Goal: Task Accomplishment & Management: Manage account settings

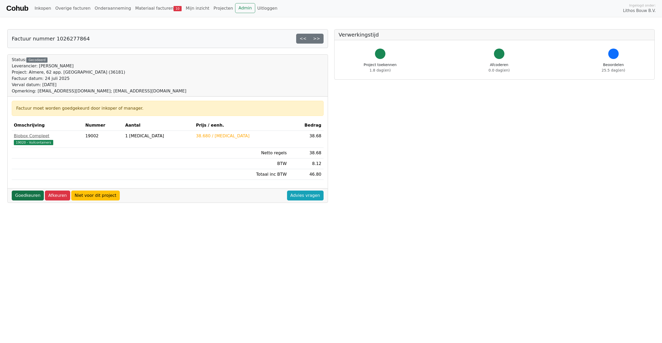
click at [27, 196] on link "Goedkeuren" at bounding box center [28, 196] width 32 height 10
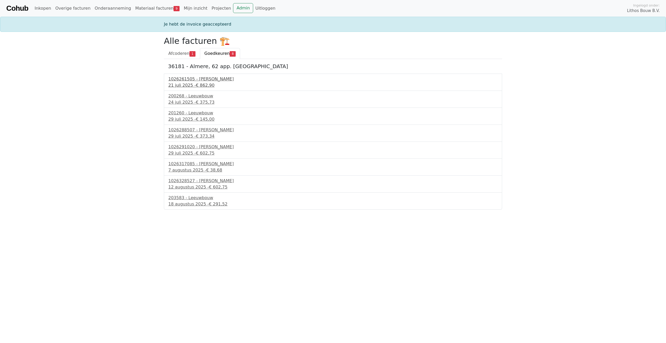
click at [204, 80] on div "1026261505 - Boels Verhuur" at bounding box center [332, 79] width 329 height 6
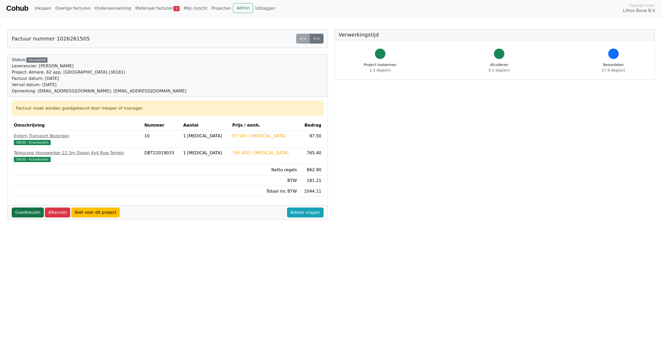
click at [26, 212] on link "Goedkeuren" at bounding box center [28, 212] width 32 height 10
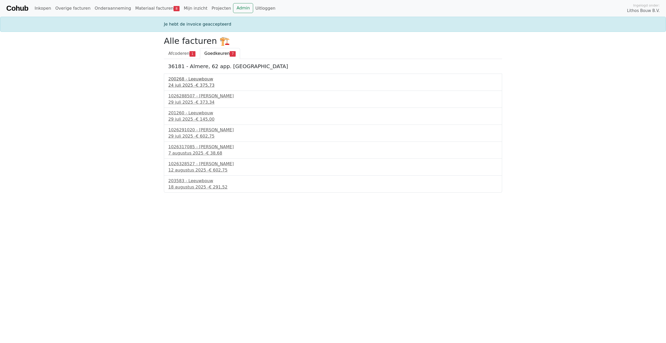
click at [190, 79] on div "200268 - Leeuwbouw" at bounding box center [332, 79] width 329 height 6
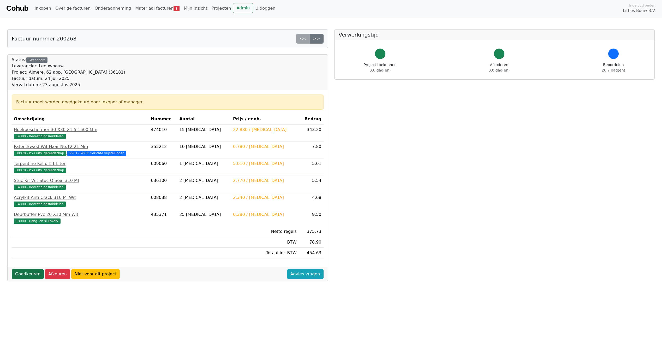
click at [28, 274] on link "Goedkeuren" at bounding box center [28, 274] width 32 height 10
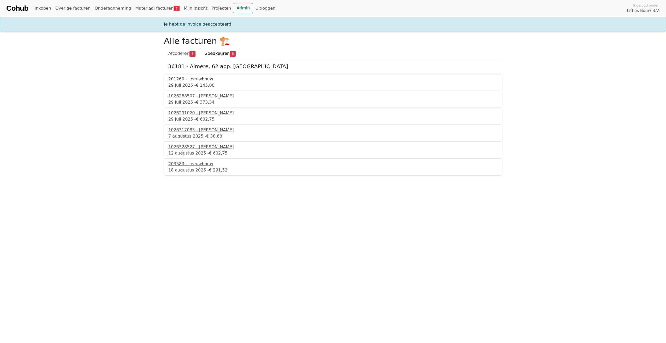
click at [187, 82] on div "29 juli 2025 - € 145,00" at bounding box center [332, 85] width 329 height 6
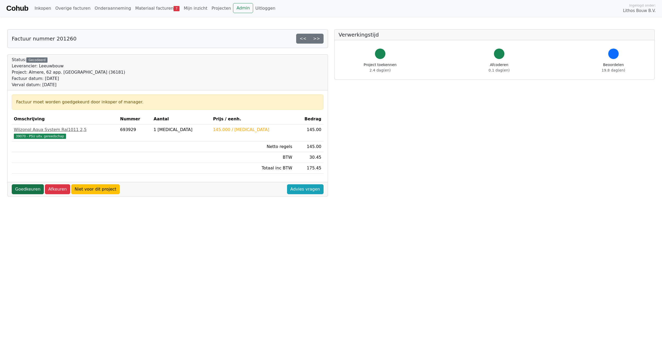
click at [26, 187] on link "Goedkeuren" at bounding box center [28, 189] width 32 height 10
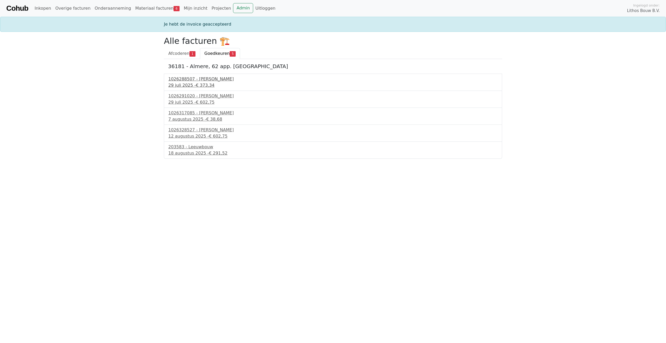
click at [199, 82] on div "1026288507 - Boels Verhuur" at bounding box center [332, 79] width 329 height 6
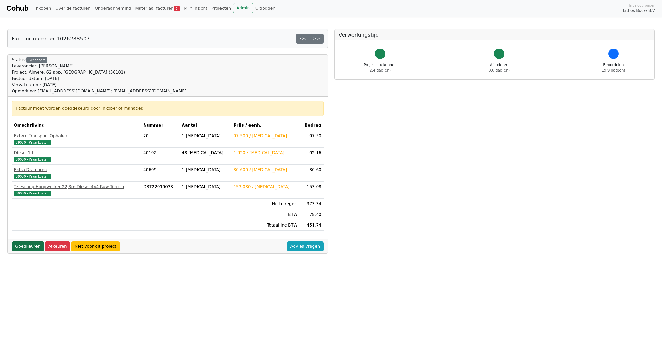
click at [28, 247] on link "Goedkeuren" at bounding box center [28, 246] width 32 height 10
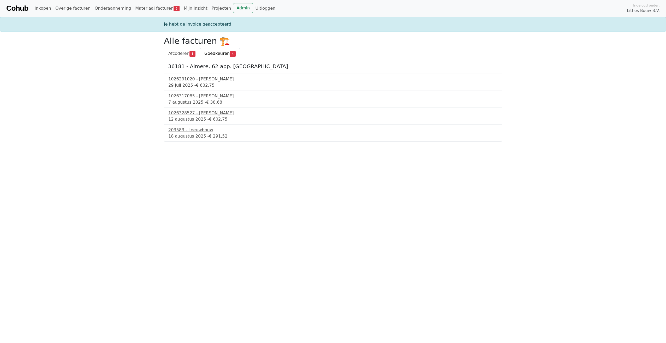
click at [202, 83] on span "€ 602,75" at bounding box center [205, 85] width 19 height 5
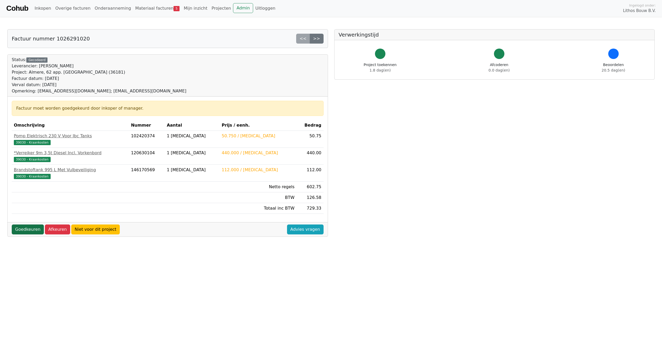
click at [29, 230] on link "Goedkeuren" at bounding box center [28, 229] width 32 height 10
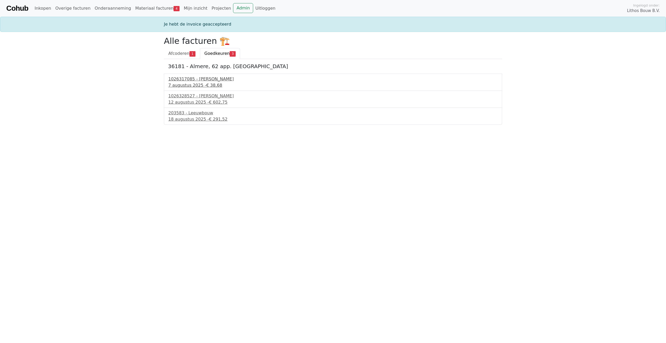
click at [198, 80] on div "1026317085 - Boels Verhuur" at bounding box center [332, 79] width 329 height 6
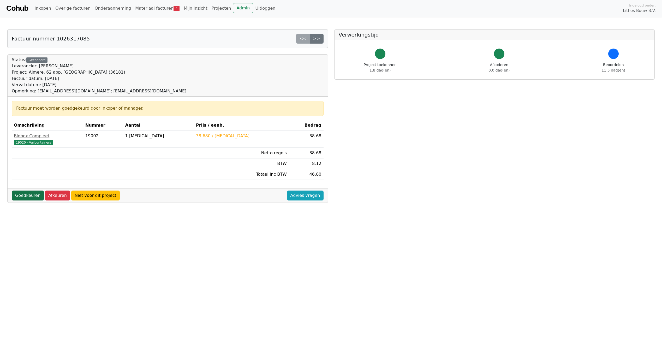
click at [25, 194] on link "Goedkeuren" at bounding box center [28, 196] width 32 height 10
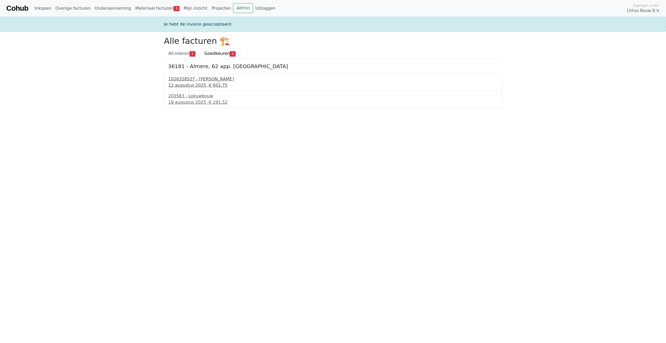
click at [198, 85] on div "12 augustus 2025 - € 602,75" at bounding box center [332, 85] width 329 height 6
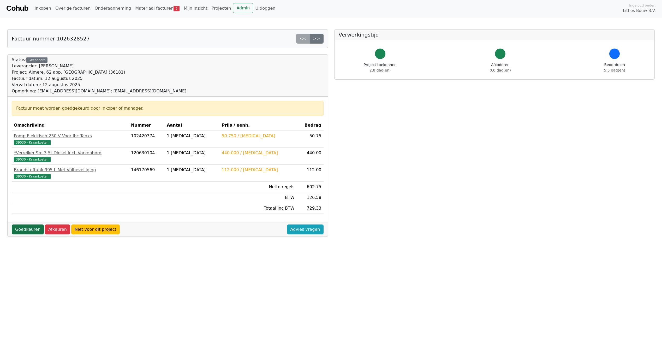
click at [31, 230] on link "Goedkeuren" at bounding box center [28, 229] width 32 height 10
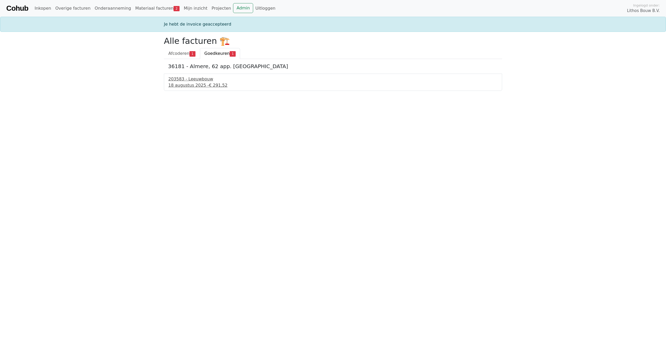
click at [195, 79] on div "203583 - Leeuwbouw" at bounding box center [332, 79] width 329 height 6
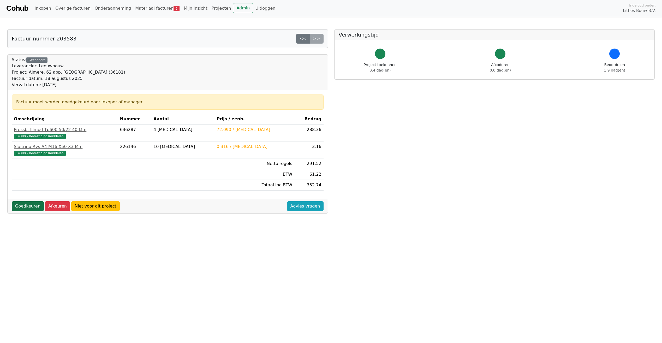
click at [32, 205] on link "Goedkeuren" at bounding box center [28, 206] width 32 height 10
